Goal: Task Accomplishment & Management: Use online tool/utility

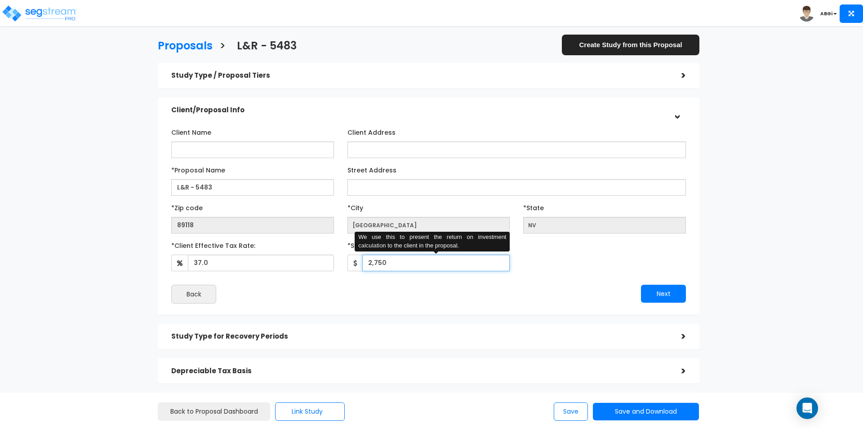
click at [382, 263] on input "2,750" at bounding box center [436, 263] width 148 height 17
type input "2,500"
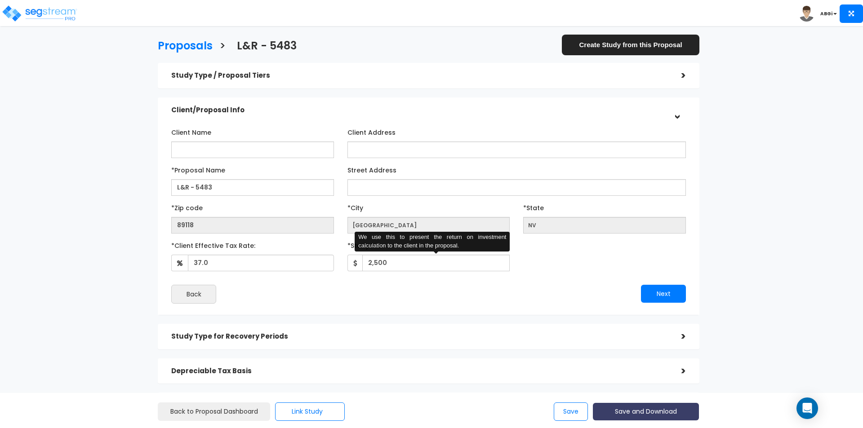
click at [631, 412] on button "Save and Download" at bounding box center [646, 412] width 106 height 18
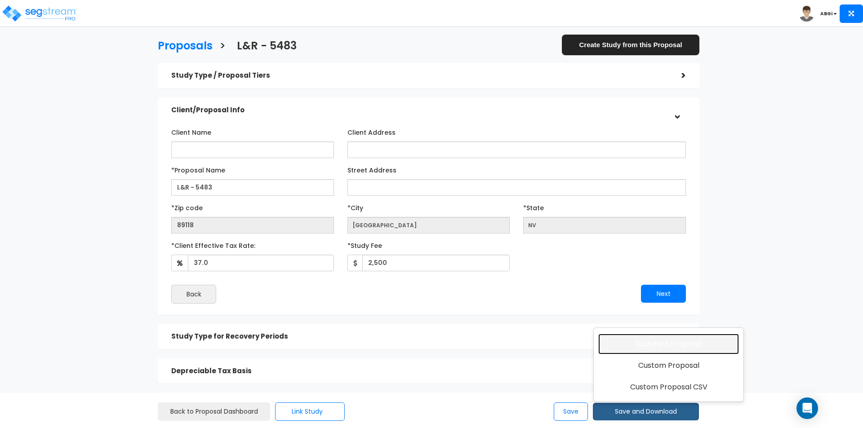
click at [648, 344] on link "Standard Proposal" at bounding box center [668, 344] width 141 height 21
